Goal: Information Seeking & Learning: Learn about a topic

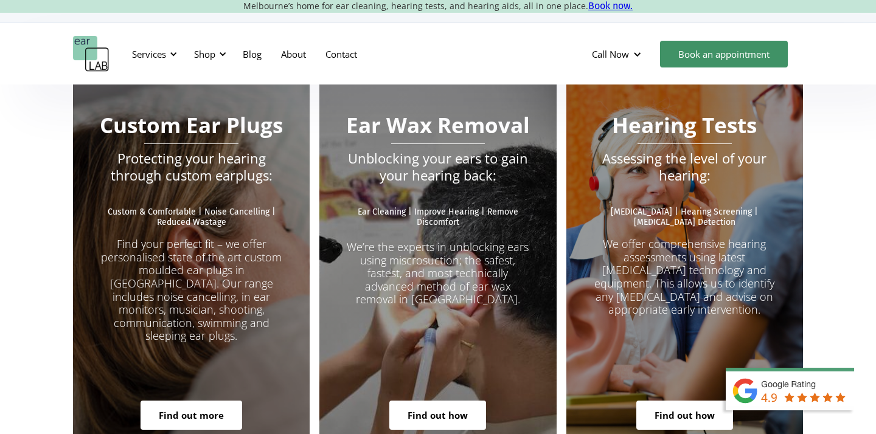
scroll to position [2143, 0]
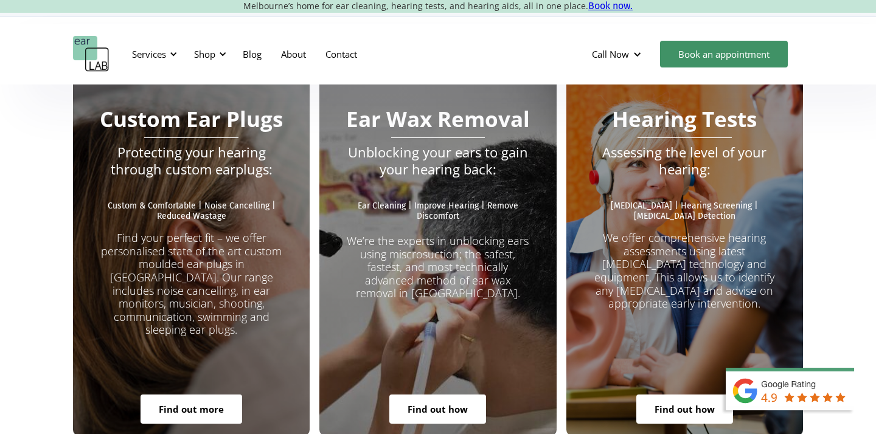
click at [789, 390] on img at bounding box center [797, 400] width 158 height 67
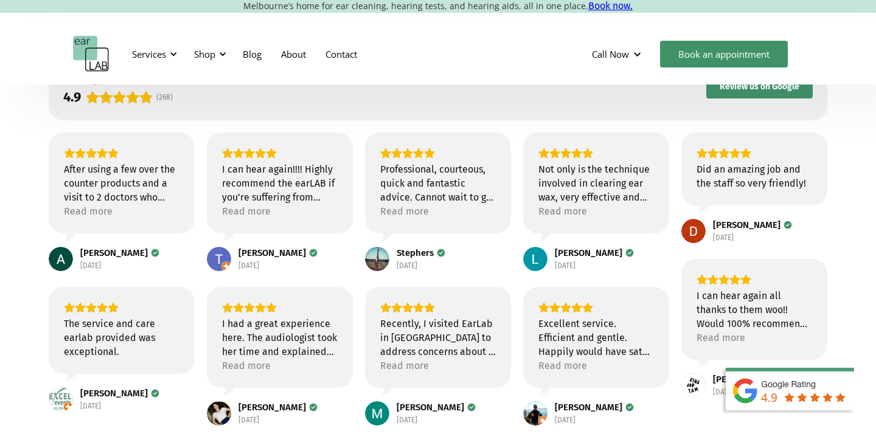
scroll to position [90, 0]
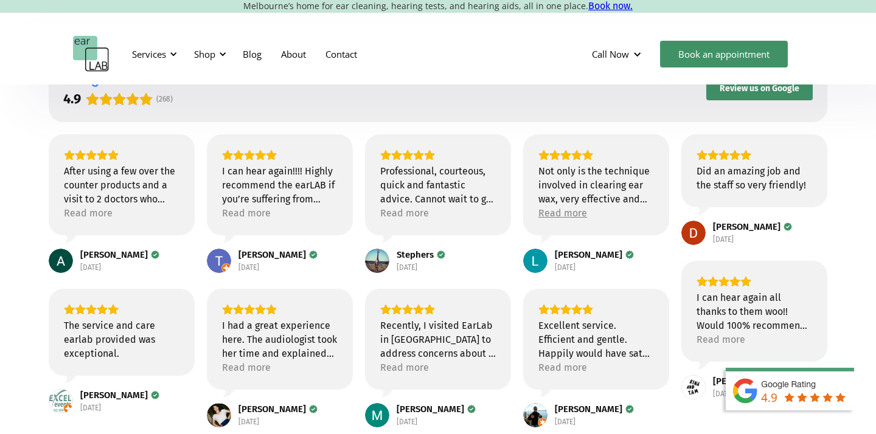
click at [562, 213] on div "Read more" at bounding box center [562, 213] width 49 height 14
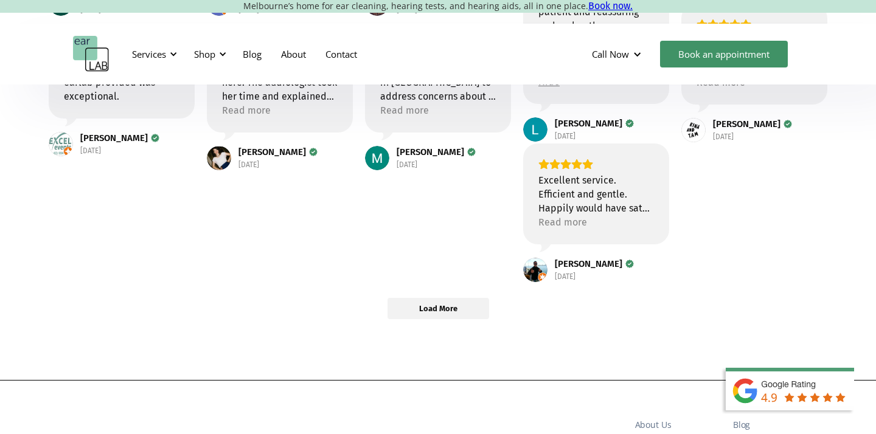
scroll to position [0, 0]
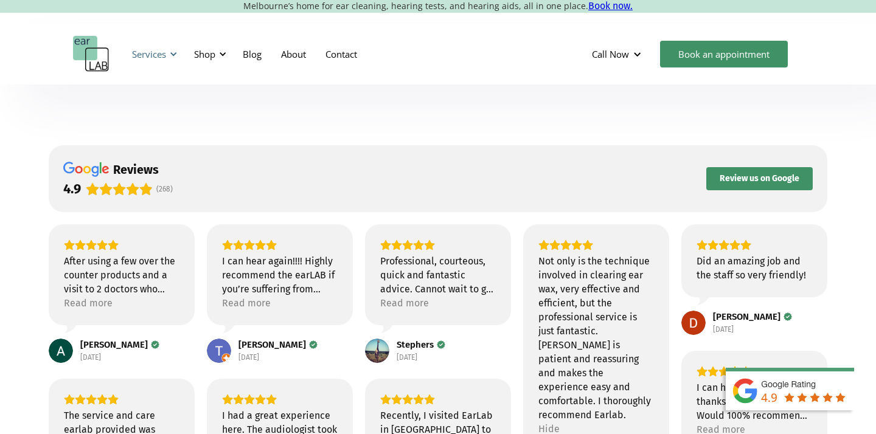
click at [168, 54] on div "Services" at bounding box center [153, 54] width 56 height 36
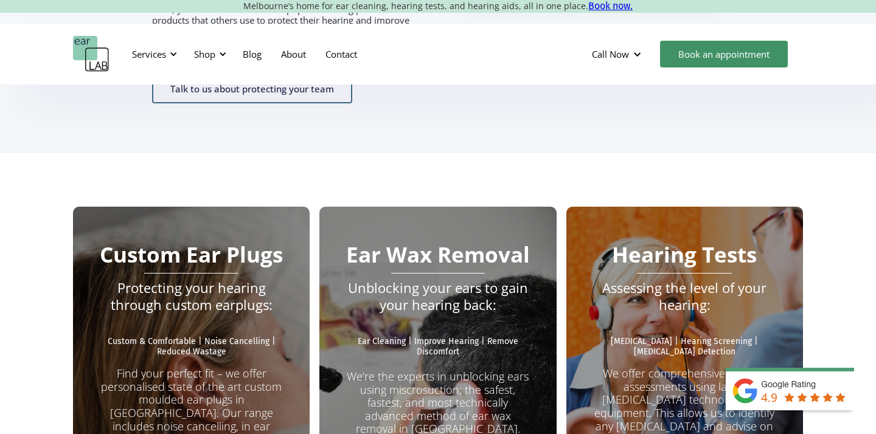
scroll to position [2025, 0]
